Goal: Task Accomplishment & Management: Complete application form

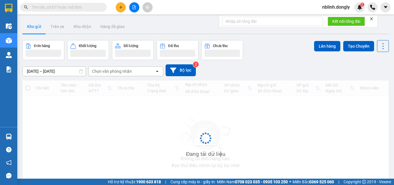
click at [118, 7] on button at bounding box center [121, 7] width 10 height 10
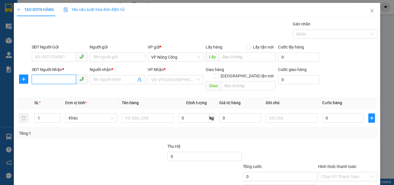
click at [57, 79] on input "SĐT Người Nhận *" at bounding box center [54, 79] width 44 height 9
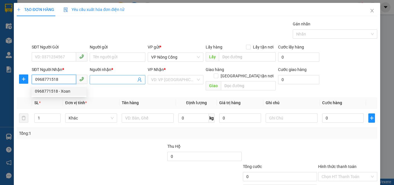
type input "0968771518"
click at [116, 80] on input "Người nhận *" at bounding box center [114, 79] width 43 height 6
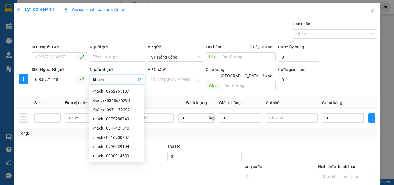
type input "khach"
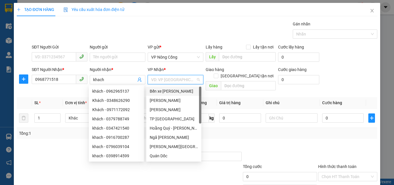
click at [158, 79] on input "search" at bounding box center [173, 79] width 45 height 9
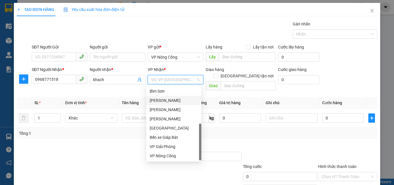
scroll to position [83, 0]
click at [164, 148] on div "VP Giải Phóng" at bounding box center [174, 146] width 48 height 6
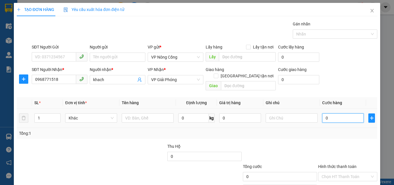
click at [333, 113] on input "0" at bounding box center [343, 117] width 42 height 9
type input "8"
type input "80"
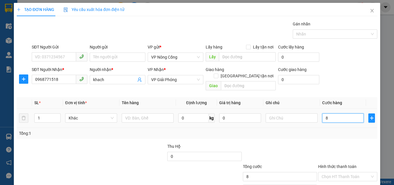
type input "80"
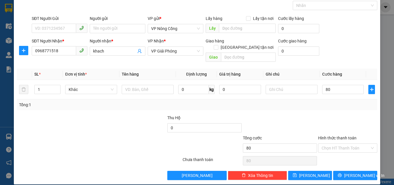
type input "80.000"
click at [345, 136] on label "Hình thức thanh toán" at bounding box center [337, 138] width 38 height 5
click at [345, 144] on input "Hình thức thanh toán" at bounding box center [345, 148] width 48 height 9
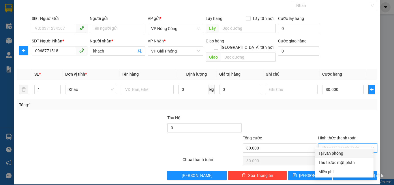
click at [334, 153] on div "Tại văn phòng" at bounding box center [344, 153] width 52 height 6
type input "0"
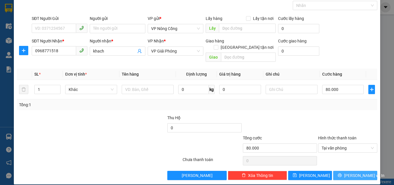
click at [353, 172] on span "[PERSON_NAME] và In" at bounding box center [364, 175] width 40 height 6
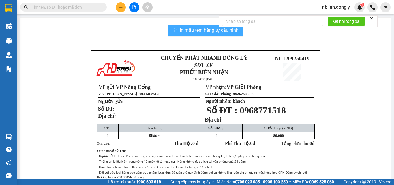
click at [194, 31] on span "In mẫu tem hàng tự cấu hình" at bounding box center [209, 30] width 59 height 7
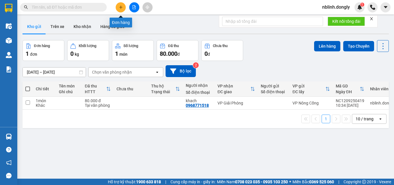
click at [119, 7] on icon "plus" at bounding box center [121, 7] width 4 height 4
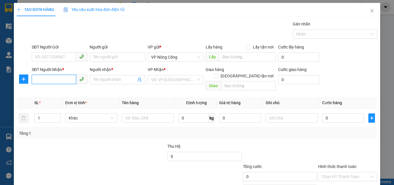
click at [58, 80] on input "SĐT Người Nhận *" at bounding box center [54, 79] width 44 height 9
type input "0908505368"
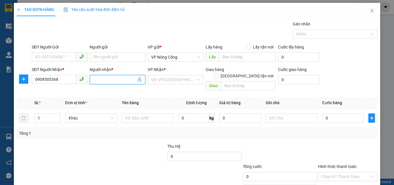
click at [114, 81] on input "Người nhận *" at bounding box center [114, 79] width 43 height 6
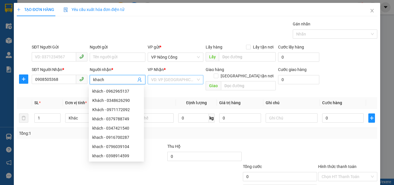
type input "khach"
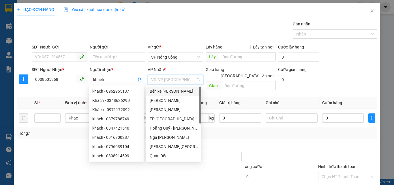
click at [161, 77] on input "search" at bounding box center [173, 79] width 45 height 9
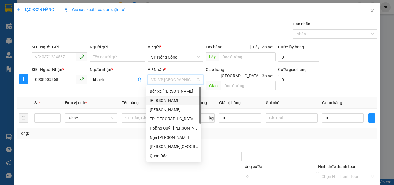
click at [166, 102] on div "[PERSON_NAME]" at bounding box center [174, 100] width 48 height 6
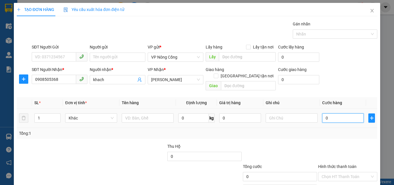
click at [343, 113] on input "0" at bounding box center [343, 117] width 42 height 9
type input "5"
type input "50"
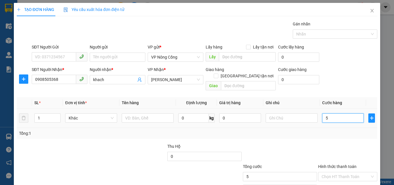
type input "50"
type input "50.000"
click at [337, 164] on label "Hình thức thanh toán" at bounding box center [337, 166] width 38 height 5
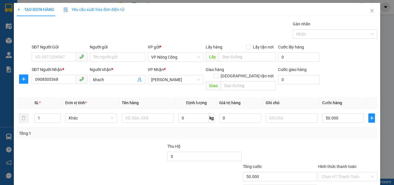
click at [337, 172] on input "Hình thức thanh toán" at bounding box center [345, 176] width 48 height 9
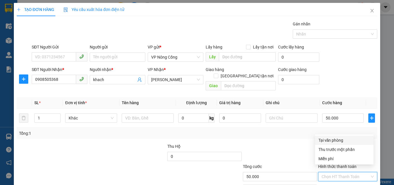
click at [338, 141] on div "Tại văn phòng" at bounding box center [344, 140] width 52 height 6
type input "0"
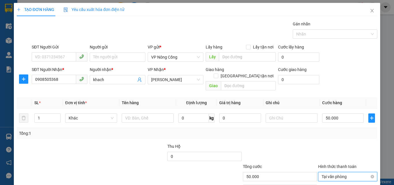
scroll to position [29, 0]
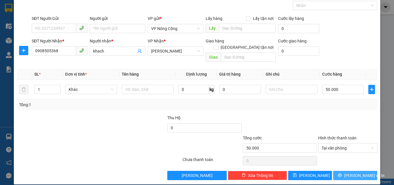
click at [347, 172] on span "[PERSON_NAME] và In" at bounding box center [364, 175] width 40 height 6
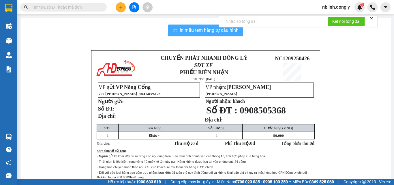
click at [189, 30] on span "In mẫu tem hàng tự cấu hình" at bounding box center [209, 30] width 59 height 7
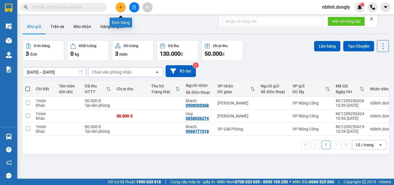
click at [120, 6] on icon "plus" at bounding box center [121, 7] width 4 height 4
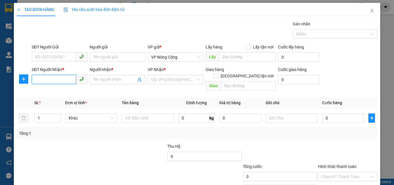
click at [57, 80] on input "SĐT Người Nhận *" at bounding box center [54, 79] width 44 height 9
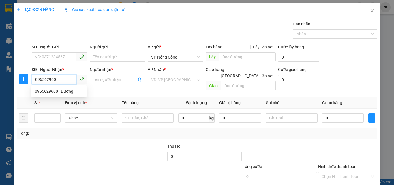
type input "0965629608"
click at [69, 91] on div "0965629608 - Dương" at bounding box center [59, 91] width 48 height 6
type input "Dương"
click at [180, 80] on span "Bến xe Giáp Bát" at bounding box center [175, 79] width 49 height 9
type input "0965629608"
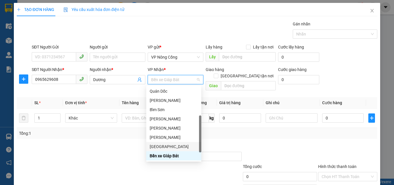
scroll to position [83, 0]
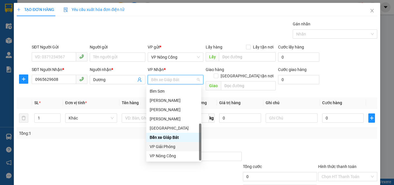
click at [167, 146] on div "VP Giải Phóng" at bounding box center [174, 146] width 48 height 6
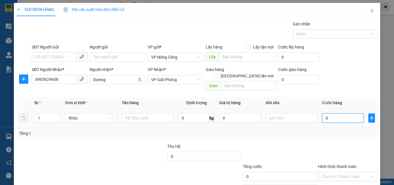
click at [337, 113] on input "0" at bounding box center [343, 117] width 42 height 9
type input "4"
type input "40"
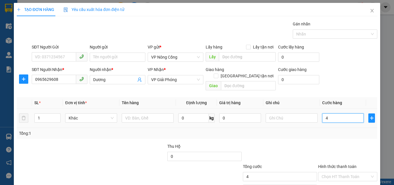
type input "40"
type input "40.000"
click at [329, 164] on label "Hình thức thanh toán" at bounding box center [337, 166] width 38 height 5
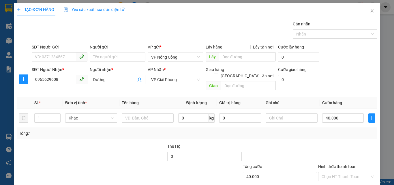
click at [329, 172] on input "Hình thức thanh toán" at bounding box center [345, 176] width 48 height 9
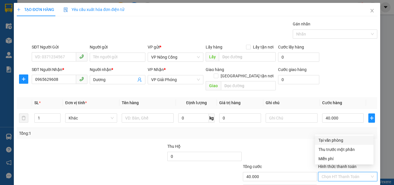
click at [338, 141] on div "Tại văn phòng" at bounding box center [344, 140] width 52 height 6
type input "0"
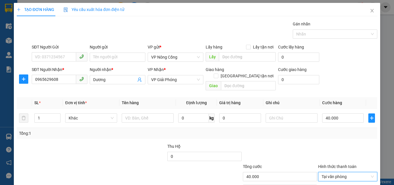
scroll to position [29, 0]
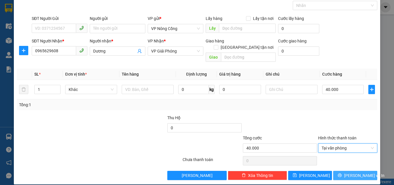
click at [353, 172] on span "[PERSON_NAME] và In" at bounding box center [364, 175] width 40 height 6
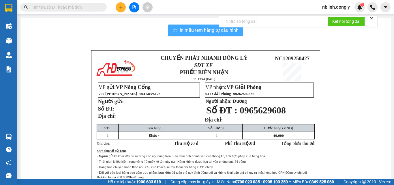
click at [208, 29] on span "In mẫu tem hàng tự cấu hình" at bounding box center [209, 30] width 59 height 7
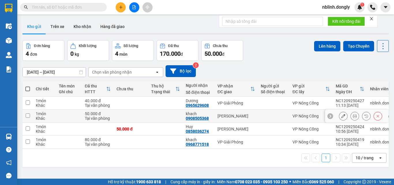
scroll to position [38, 0]
click at [122, 9] on icon "plus" at bounding box center [121, 7] width 4 height 4
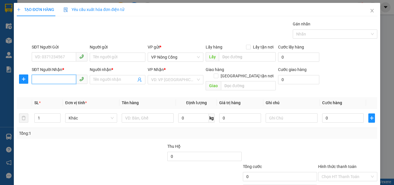
click at [51, 79] on input "SĐT Người Nhận *" at bounding box center [54, 79] width 44 height 9
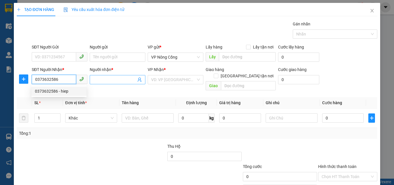
type input "0373632586"
click at [107, 79] on input "Người nhận *" at bounding box center [114, 79] width 43 height 6
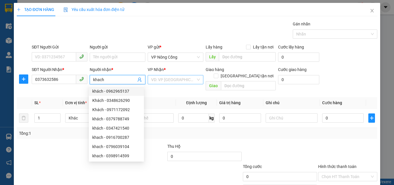
type input "khach"
click at [178, 80] on input "search" at bounding box center [173, 79] width 45 height 9
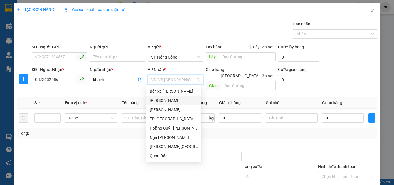
click at [168, 101] on div "[PERSON_NAME]" at bounding box center [174, 100] width 48 height 6
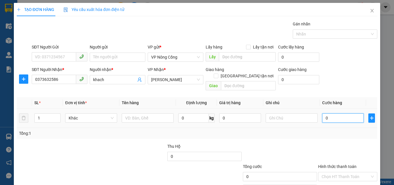
click at [334, 113] on input "0" at bounding box center [343, 117] width 42 height 9
type input "5"
type input "50"
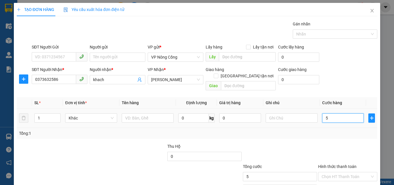
type input "50"
type input "50.000"
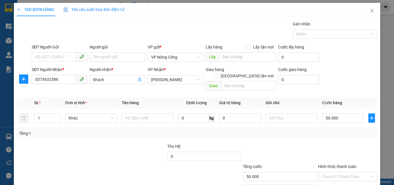
click at [326, 164] on label "Hình thức thanh toán" at bounding box center [337, 166] width 38 height 5
click at [326, 172] on input "Hình thức thanh toán" at bounding box center [345, 176] width 48 height 9
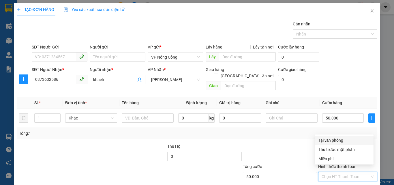
click at [252, 132] on div "Transit Pickup Surcharge Ids Transit Deliver Surcharge Ids Transit Deliver Surc…" at bounding box center [197, 115] width 360 height 188
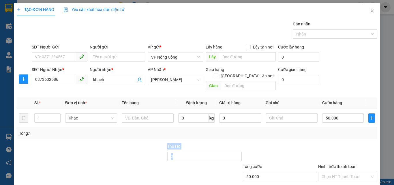
scroll to position [29, 0]
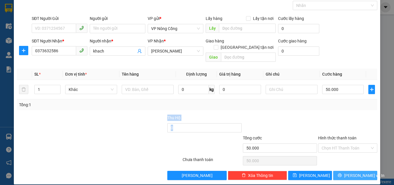
click at [348, 172] on span "[PERSON_NAME] và In" at bounding box center [364, 175] width 40 height 6
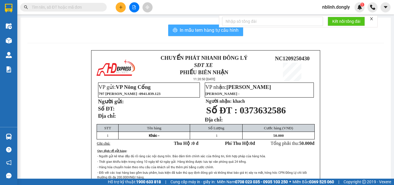
click at [211, 30] on span "In mẫu tem hàng tự cấu hình" at bounding box center [209, 30] width 59 height 7
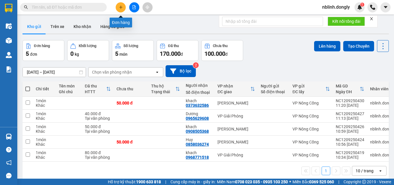
click at [122, 9] on icon "plus" at bounding box center [121, 7] width 4 height 4
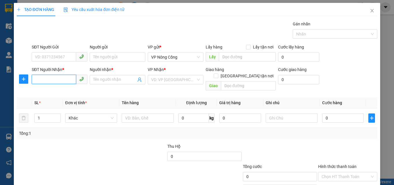
click at [60, 79] on input "SĐT Người Nhận *" at bounding box center [54, 79] width 44 height 9
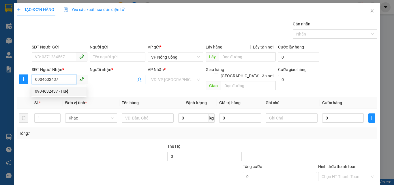
type input "0904632437"
click at [117, 79] on input "Người nhận *" at bounding box center [114, 79] width 43 height 6
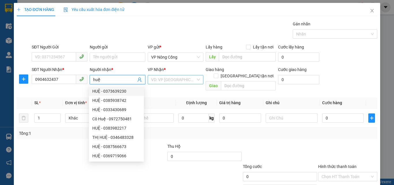
type input "huệ"
click at [177, 80] on input "search" at bounding box center [173, 79] width 45 height 9
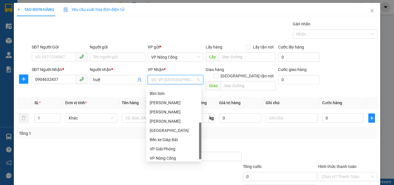
scroll to position [83, 0]
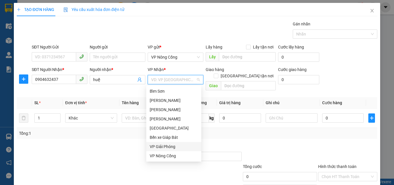
click at [166, 147] on div "VP Giải Phóng" at bounding box center [174, 146] width 48 height 6
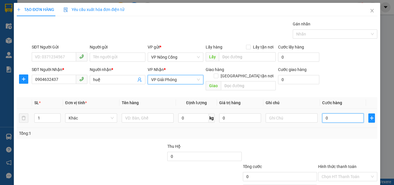
click at [347, 113] on input "0" at bounding box center [343, 117] width 42 height 9
type input "3"
type input "30"
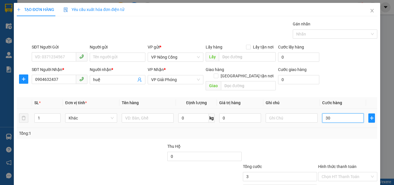
type input "30"
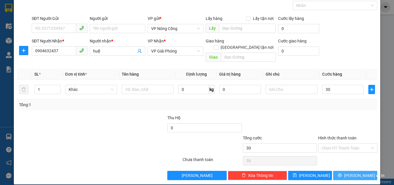
type input "30.000"
click at [358, 172] on span "[PERSON_NAME] và In" at bounding box center [364, 175] width 40 height 6
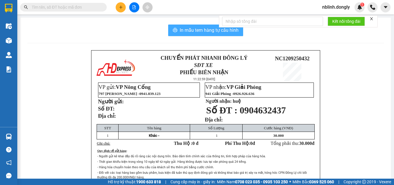
click at [197, 29] on span "In mẫu tem hàng tự cấu hình" at bounding box center [209, 30] width 59 height 7
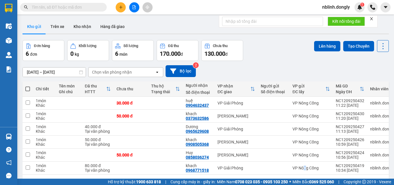
drag, startPoint x: 305, startPoint y: 168, endPoint x: 303, endPoint y: 161, distance: 7.3
click at [304, 165] on div "VP Nông Cống" at bounding box center [310, 167] width 37 height 5
checkbox input "true"
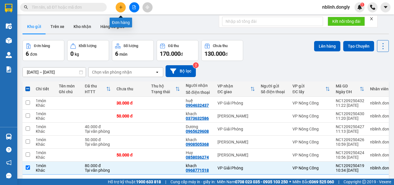
click at [119, 7] on icon "plus" at bounding box center [121, 7] width 4 height 4
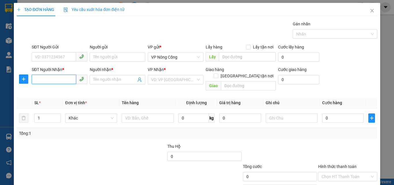
click at [49, 81] on input "SĐT Người Nhận *" at bounding box center [54, 79] width 44 height 9
type input "0976654694"
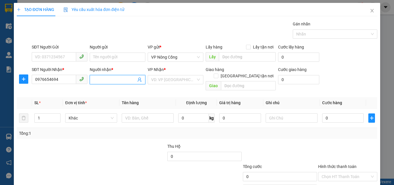
click at [112, 79] on input "Người nhận *" at bounding box center [114, 79] width 43 height 6
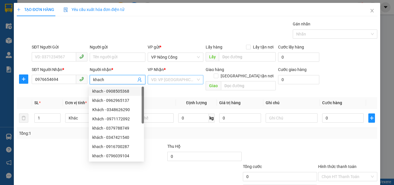
type input "khach"
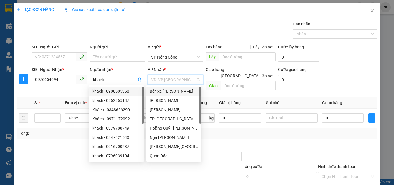
click at [179, 81] on input "search" at bounding box center [173, 79] width 45 height 9
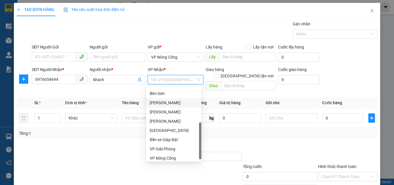
scroll to position [83, 0]
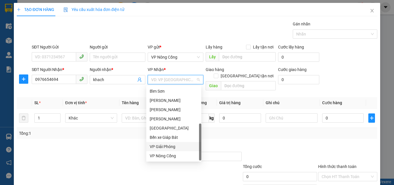
click at [168, 147] on div "VP Giải Phóng" at bounding box center [174, 146] width 48 height 6
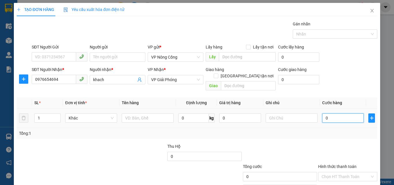
click at [338, 113] on input "0" at bounding box center [343, 117] width 42 height 9
type input "4"
type input "40"
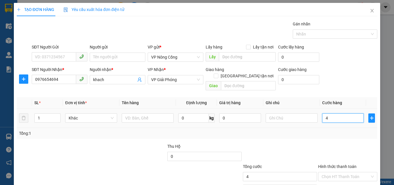
type input "40"
type input "40.000"
click at [339, 164] on label "Hình thức thanh toán" at bounding box center [337, 166] width 38 height 5
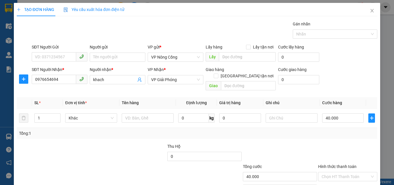
click at [339, 172] on input "Hình thức thanh toán" at bounding box center [345, 176] width 48 height 9
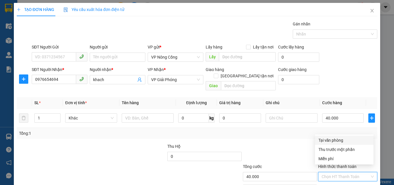
click at [334, 141] on div "Tại văn phòng" at bounding box center [344, 140] width 52 height 6
type input "0"
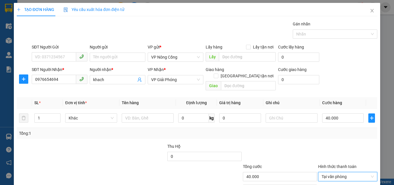
scroll to position [29, 0]
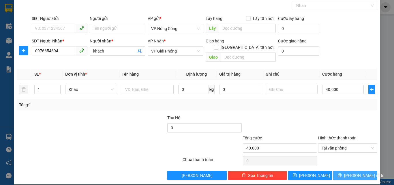
click at [353, 172] on span "[PERSON_NAME] và In" at bounding box center [364, 175] width 40 height 6
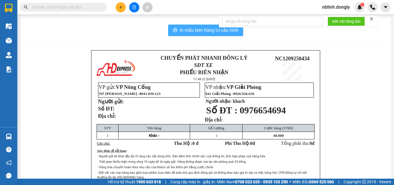
click at [212, 29] on span "In mẫu tem hàng tự cấu hình" at bounding box center [209, 30] width 59 height 7
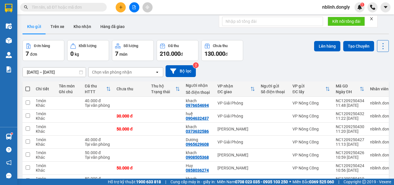
drag, startPoint x: 394, startPoint y: 138, endPoint x: 121, endPoint y: 7, distance: 302.6
click at [121, 7] on icon "plus" at bounding box center [121, 7] width 4 height 4
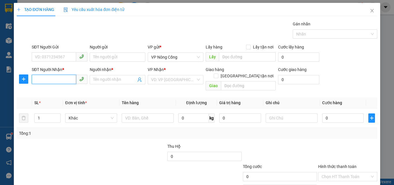
click at [58, 80] on input "SĐT Người Nhận *" at bounding box center [54, 79] width 44 height 9
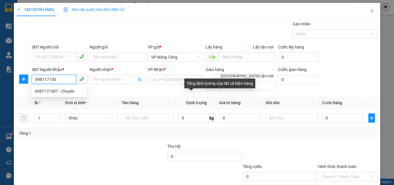
type input "0987171507"
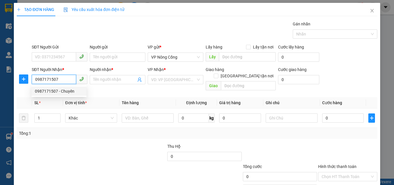
click at [69, 93] on div "0987171507 - Chuyên" at bounding box center [59, 91] width 48 height 6
type input "Chuyên"
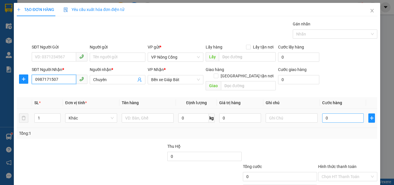
type input "0987171507"
click at [337, 113] on input "0" at bounding box center [343, 117] width 42 height 9
type input "5"
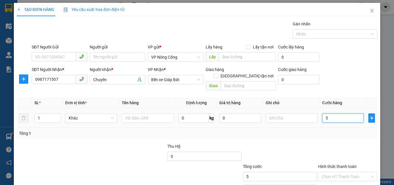
type input "50"
type input "50.000"
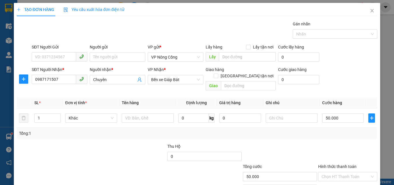
click at [330, 164] on label "Hình thức thanh toán" at bounding box center [337, 166] width 38 height 5
click at [330, 172] on input "Hình thức thanh toán" at bounding box center [345, 176] width 48 height 9
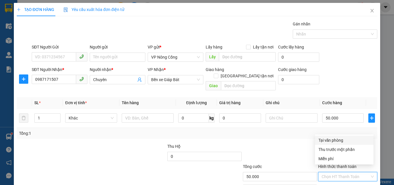
click at [343, 140] on div "Tại văn phòng" at bounding box center [344, 140] width 52 height 6
type input "0"
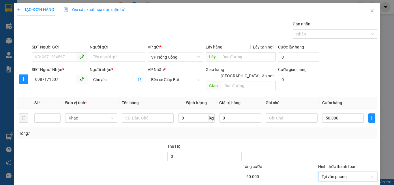
click at [173, 79] on span "Bến xe Giáp Bát" at bounding box center [175, 79] width 49 height 9
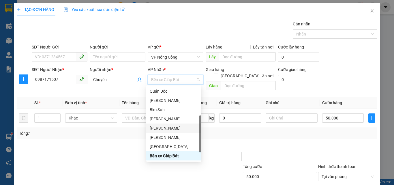
scroll to position [83, 0]
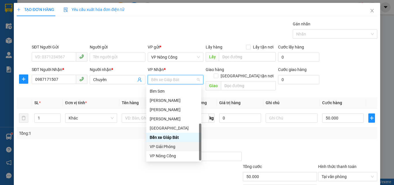
click at [171, 147] on div "VP Giải Phóng" at bounding box center [174, 146] width 48 height 6
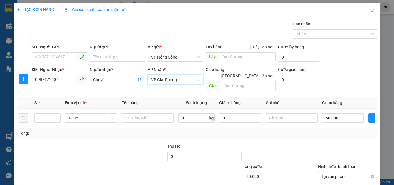
click at [335, 172] on span "Tại văn phòng" at bounding box center [347, 176] width 52 height 9
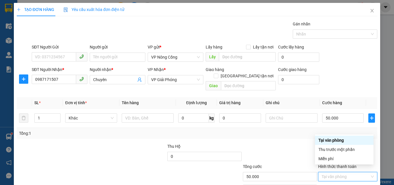
click at [336, 138] on div "Tại văn phòng" at bounding box center [344, 140] width 52 height 6
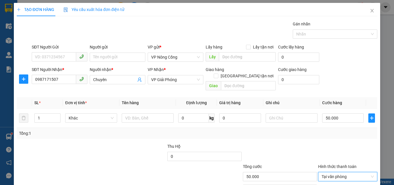
scroll to position [29, 0]
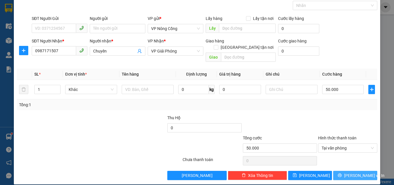
click at [359, 172] on span "[PERSON_NAME] và In" at bounding box center [364, 175] width 40 height 6
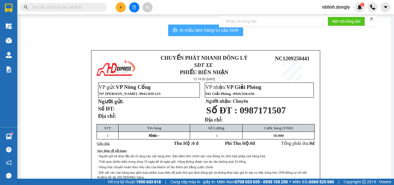
click at [202, 30] on span "In mẫu tem hàng tự cấu hình" at bounding box center [209, 30] width 59 height 7
